Goal: Task Accomplishment & Management: Use online tool/utility

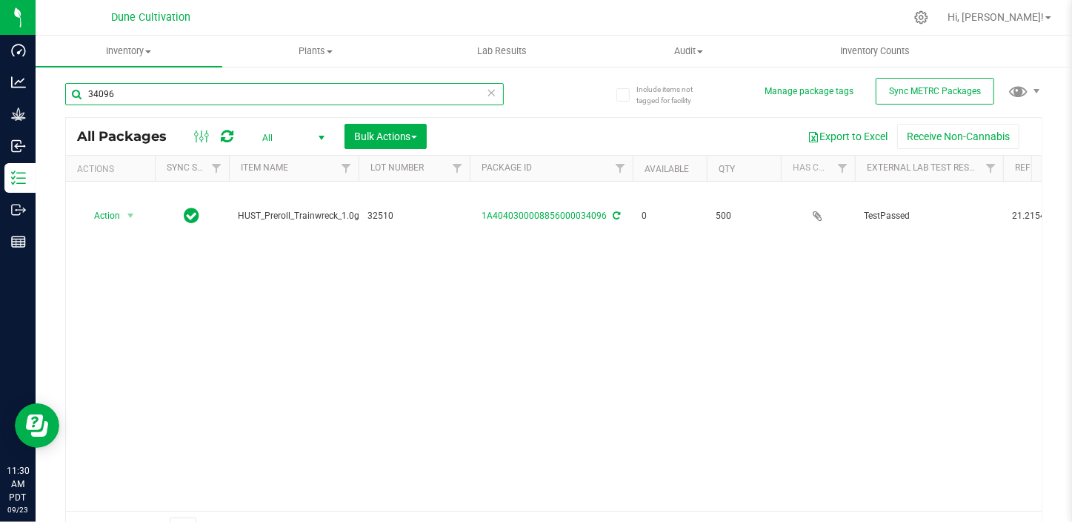
click at [119, 94] on input "34096" at bounding box center [284, 94] width 439 height 22
type input "3"
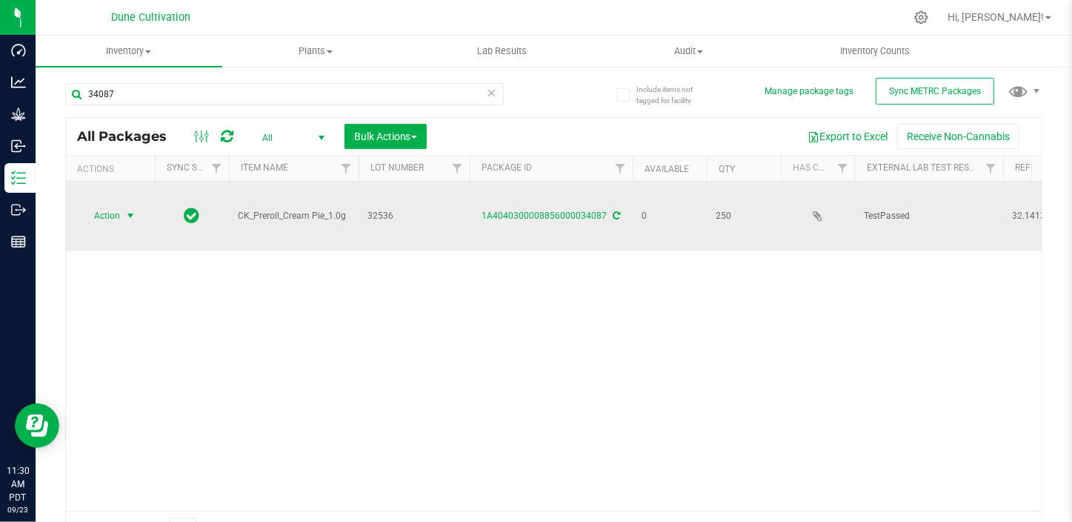
click at [130, 211] on span "select" at bounding box center [130, 216] width 12 height 12
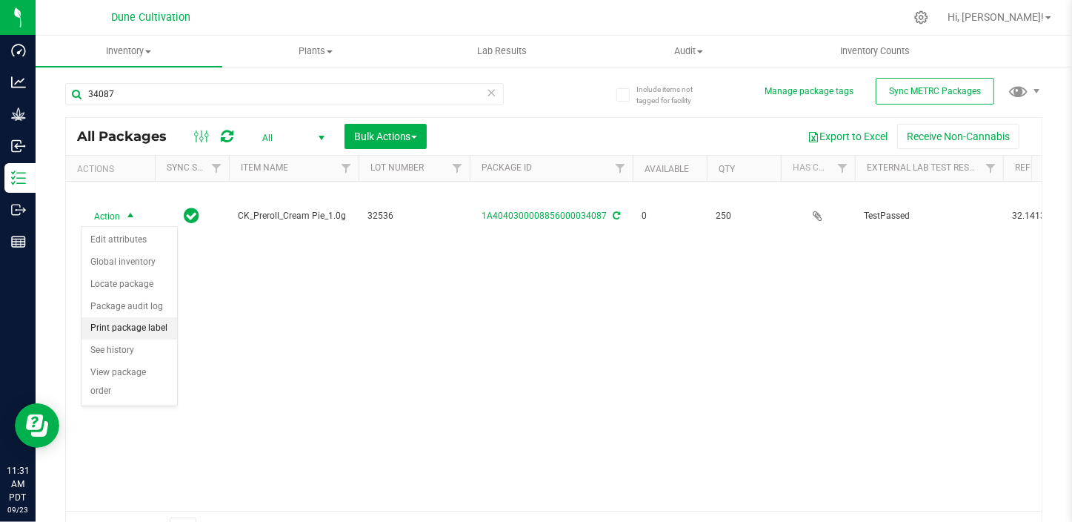
click at [115, 325] on li "Print package label" at bounding box center [129, 328] width 96 height 22
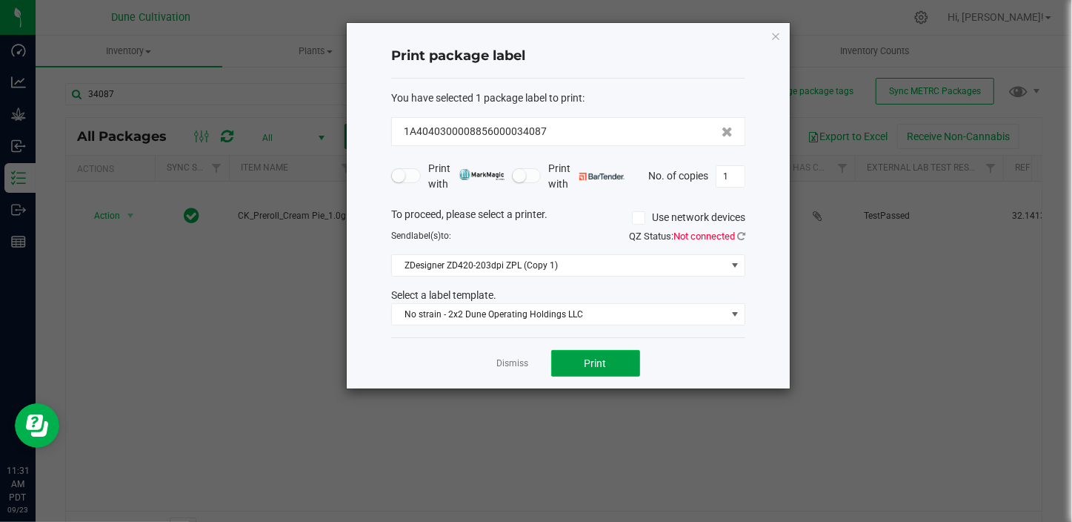
click at [585, 359] on span "Print" at bounding box center [596, 363] width 22 height 12
click at [514, 368] on link "Dismiss" at bounding box center [513, 363] width 32 height 13
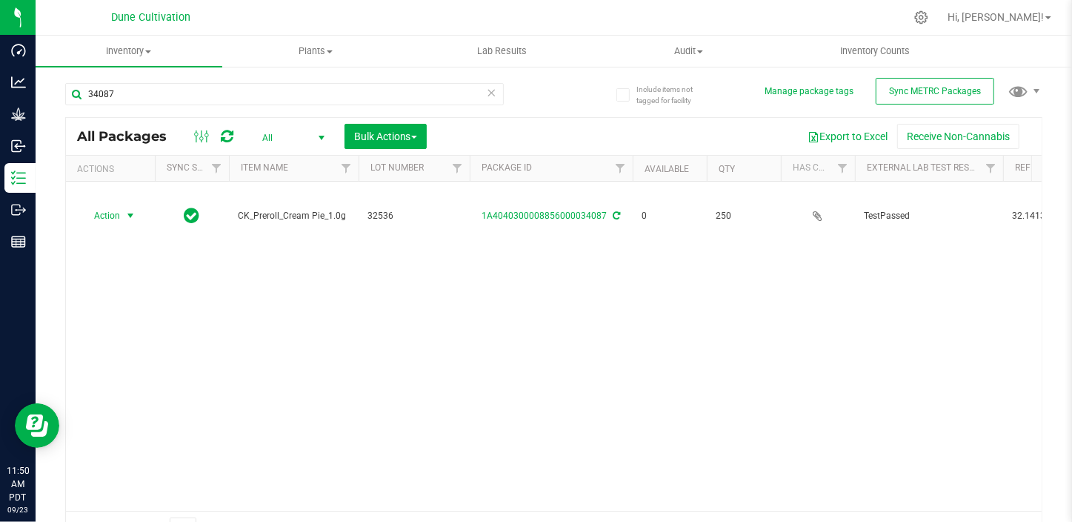
drag, startPoint x: 514, startPoint y: 368, endPoint x: 533, endPoint y: 331, distance: 41.8
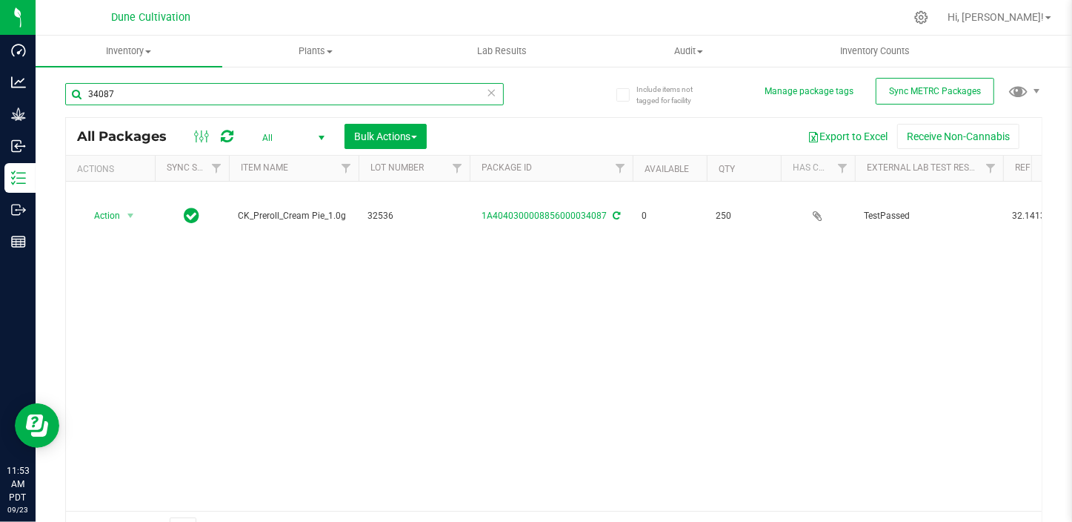
click at [161, 104] on input "34087" at bounding box center [284, 94] width 439 height 22
type input "34153"
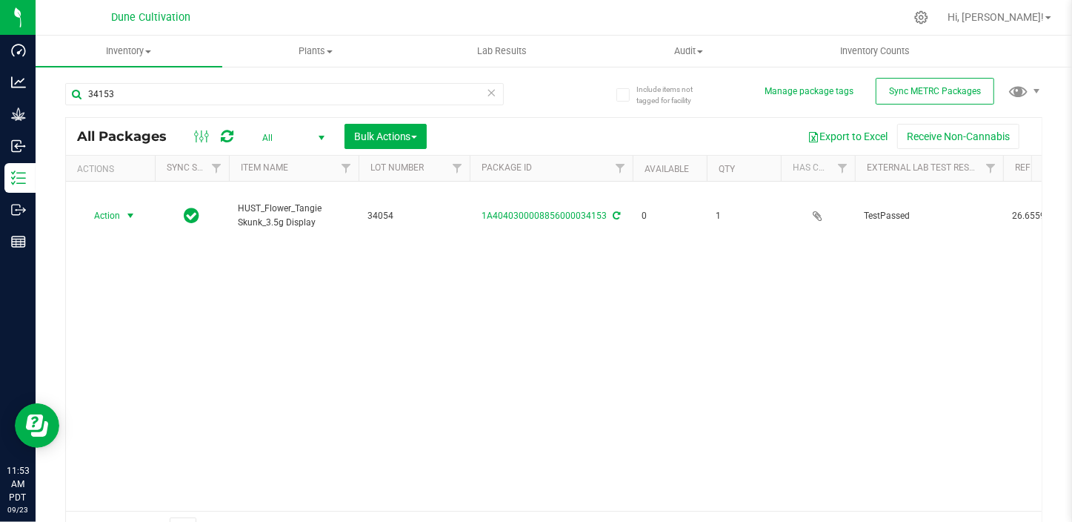
click at [133, 210] on span "select" at bounding box center [130, 216] width 12 height 12
click at [130, 317] on li "Print package label" at bounding box center [129, 314] width 96 height 22
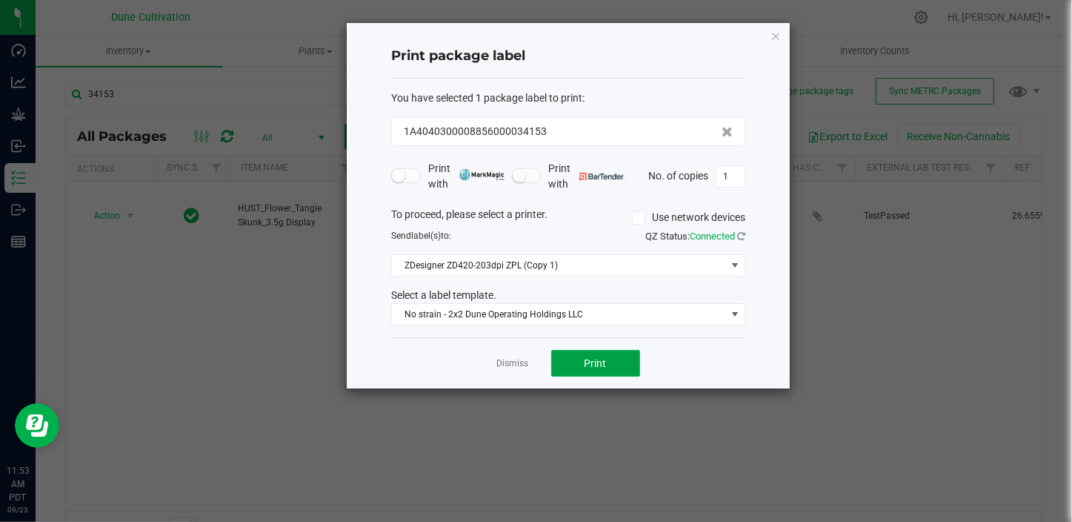
click at [571, 356] on button "Print" at bounding box center [595, 363] width 89 height 27
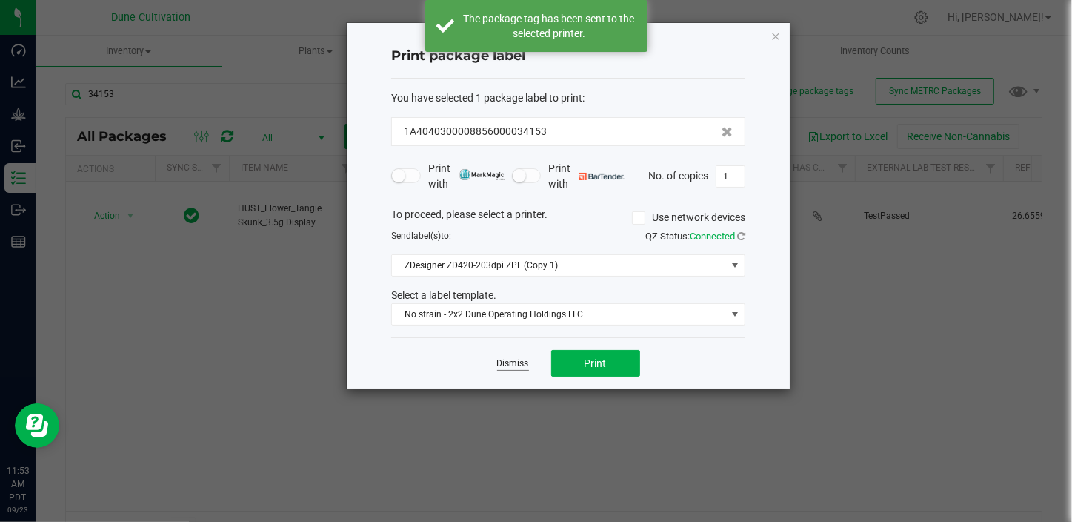
click at [503, 367] on link "Dismiss" at bounding box center [513, 363] width 32 height 13
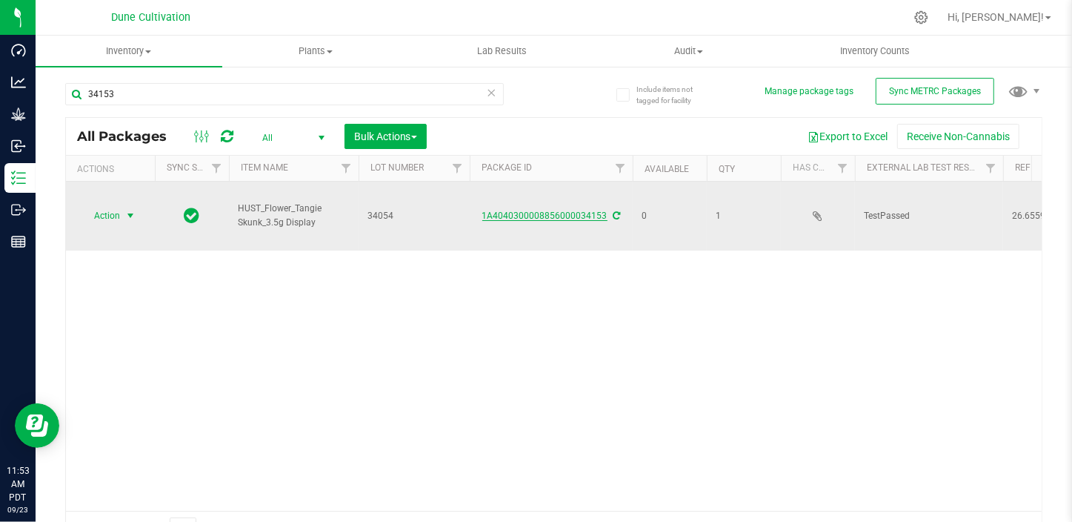
click at [541, 210] on link "1A4040300008856000034153" at bounding box center [544, 215] width 125 height 10
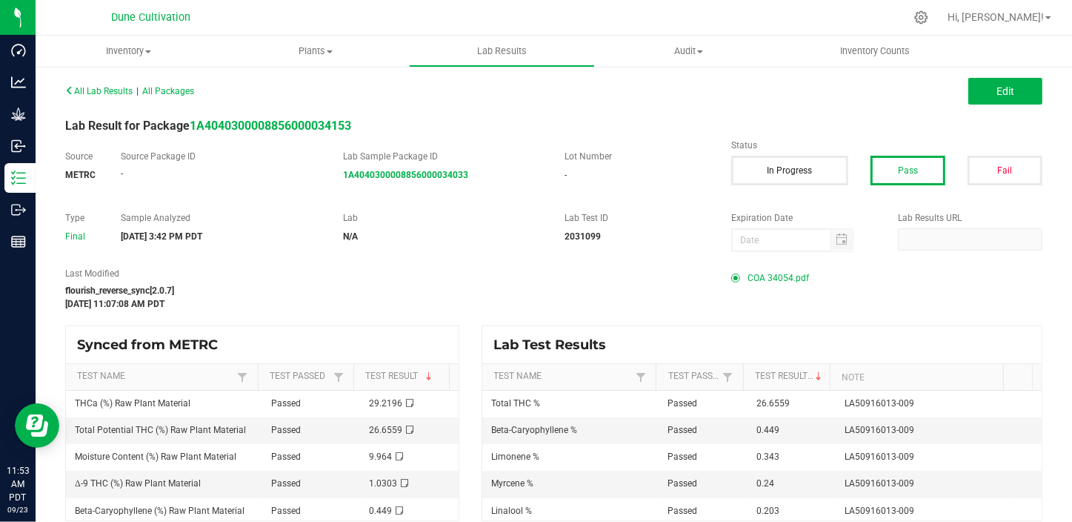
click at [767, 284] on span "COA 34054.pdf" at bounding box center [778, 278] width 61 height 22
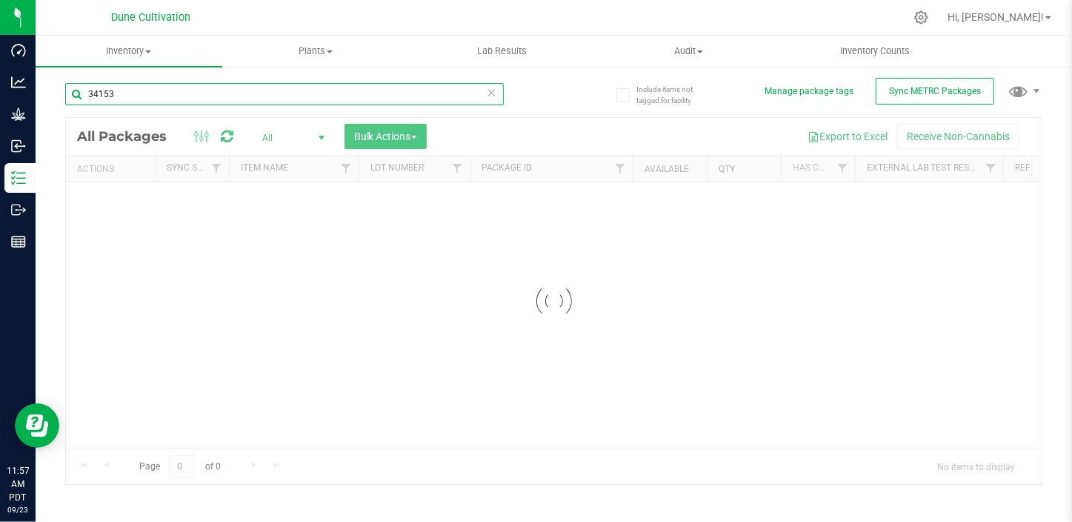
click at [187, 95] on div "Inventory All packages All inventory Waste log Create inventory Plants All plan…" at bounding box center [554, 279] width 1037 height 486
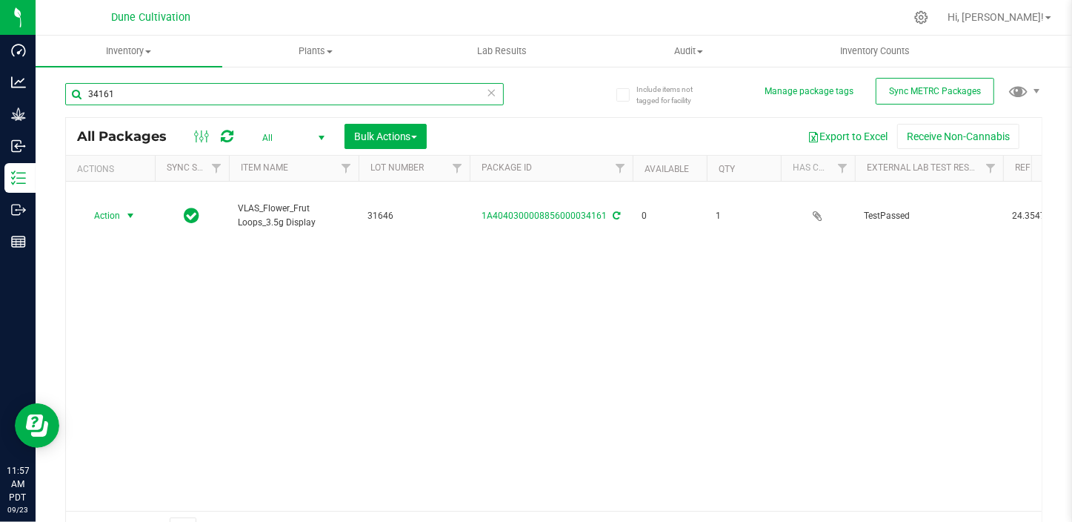
type input "34161"
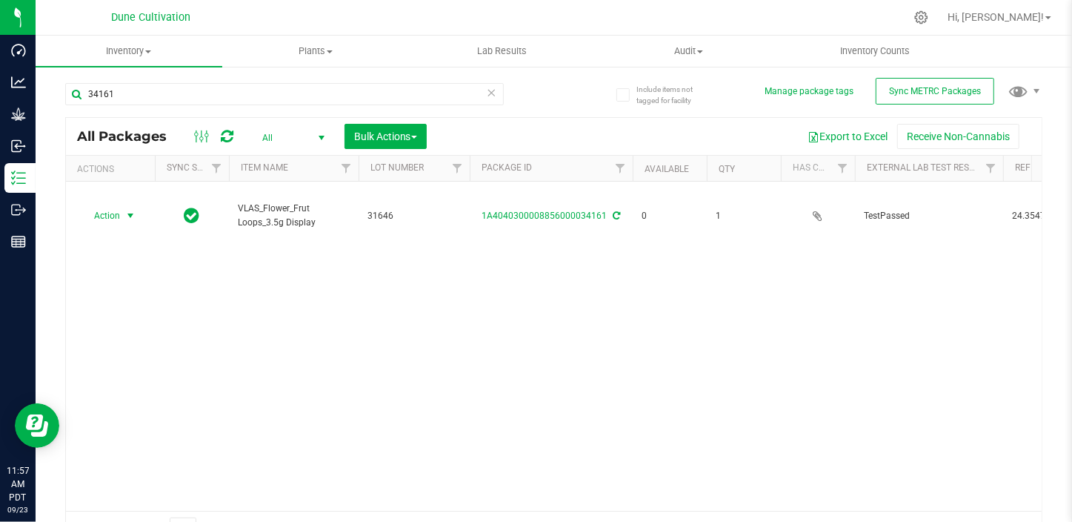
click at [124, 210] on span "select" at bounding box center [130, 216] width 12 height 12
click at [126, 314] on li "Print package label" at bounding box center [129, 314] width 96 height 22
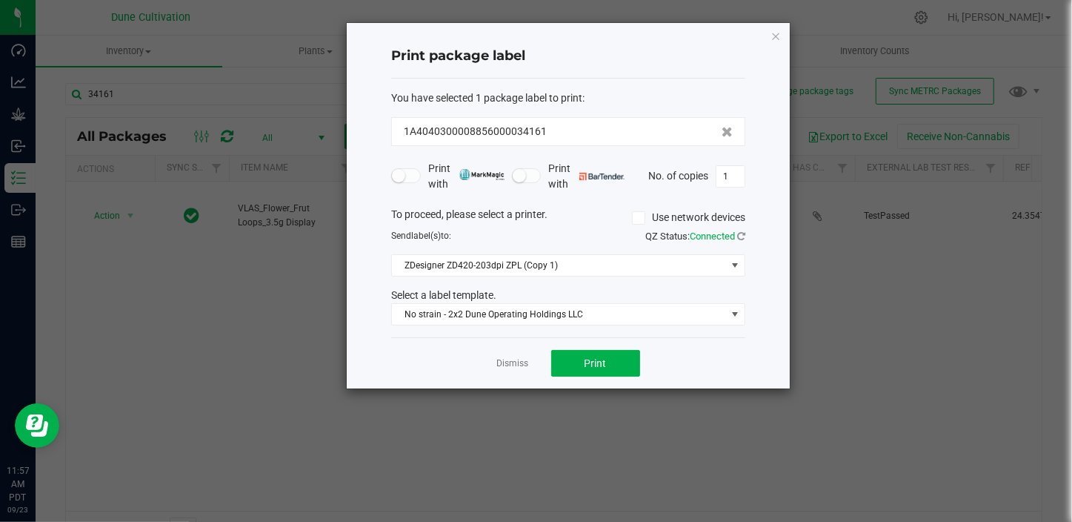
click at [575, 378] on div "Dismiss Print" at bounding box center [568, 362] width 354 height 51
click at [585, 370] on button "Print" at bounding box center [595, 363] width 89 height 27
click at [524, 366] on link "Dismiss" at bounding box center [513, 363] width 32 height 13
